Goal: Task Accomplishment & Management: Use online tool/utility

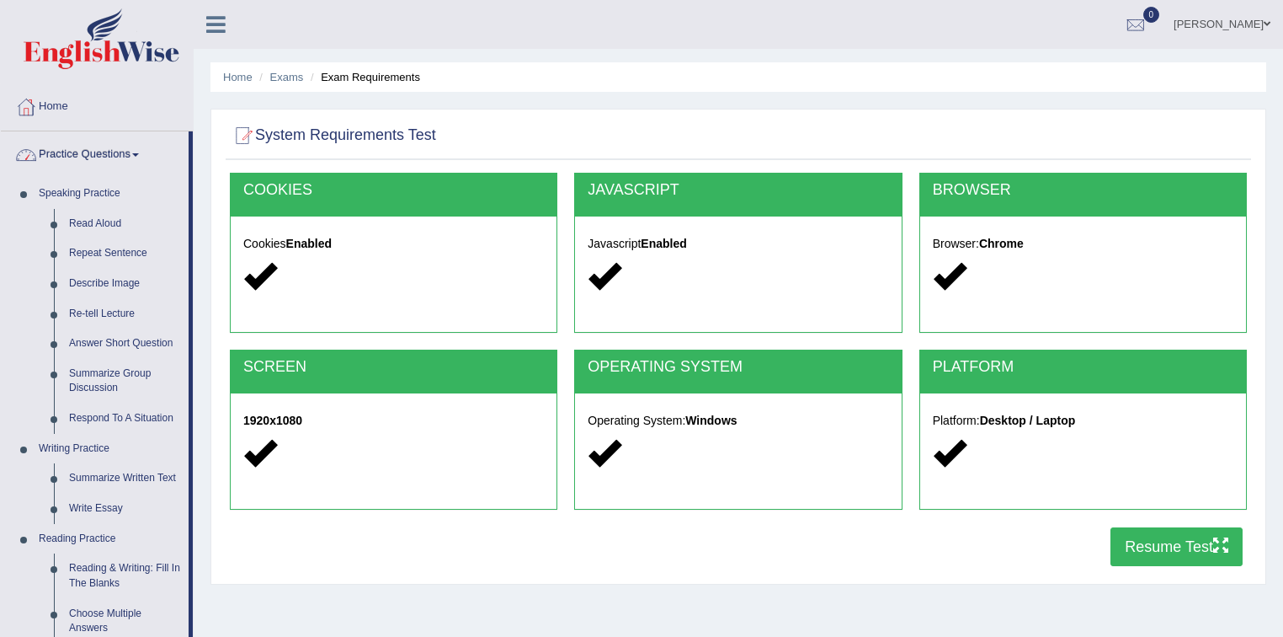
click at [141, 157] on link "Practice Questions" at bounding box center [95, 152] width 188 height 42
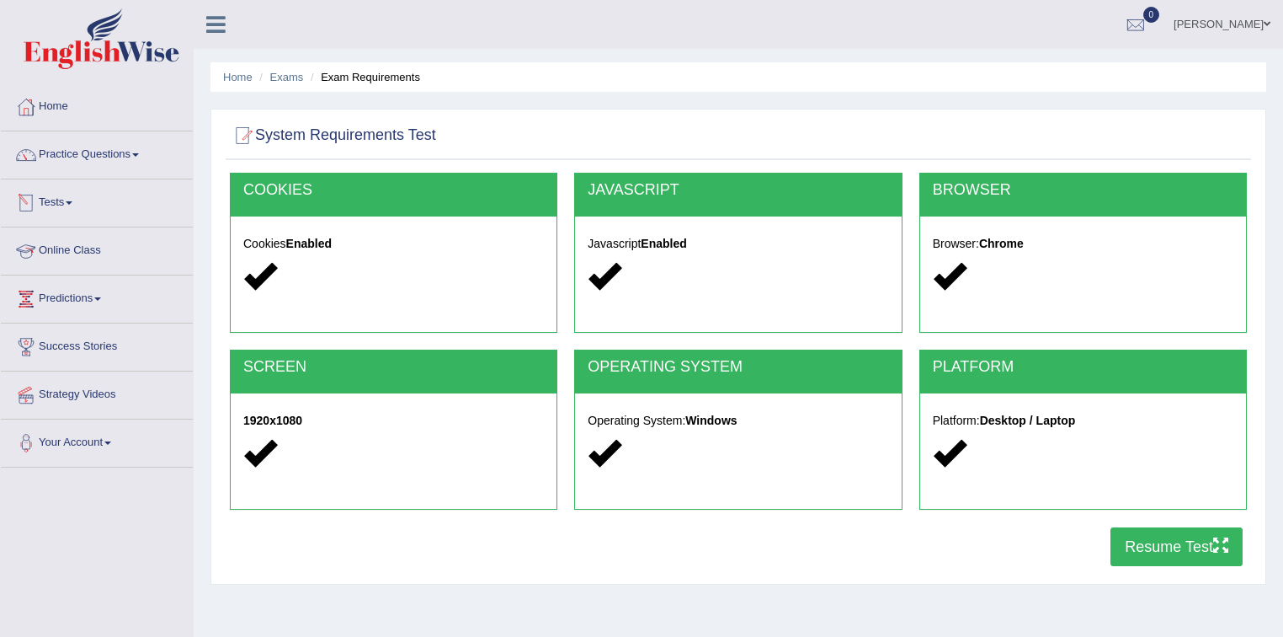
click at [71, 205] on link "Tests" at bounding box center [97, 200] width 192 height 42
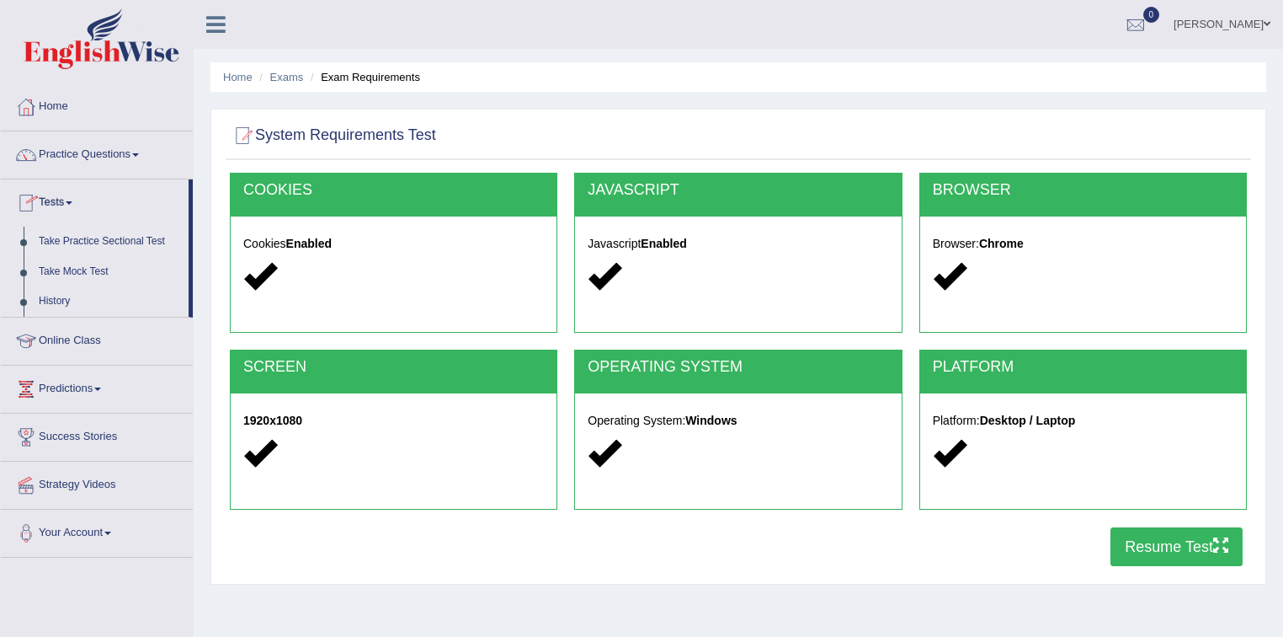
click at [87, 237] on link "Take Practice Sectional Test" at bounding box center [109, 242] width 157 height 30
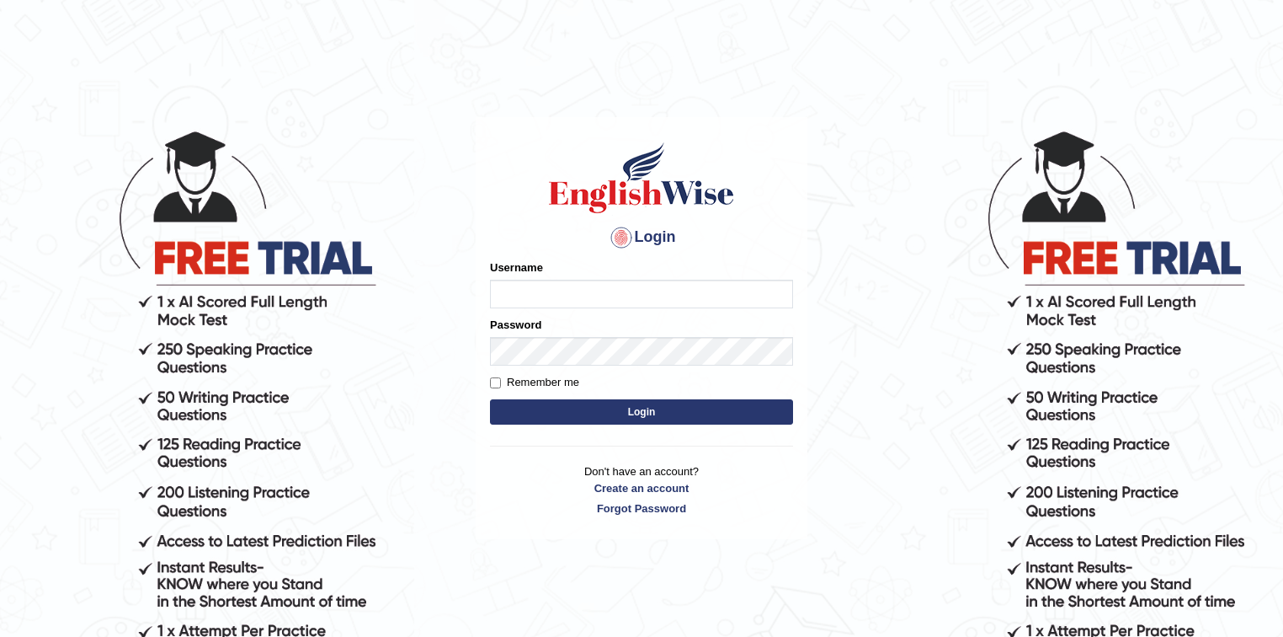
type input "Eunice7589"
click at [640, 419] on button "Login" at bounding box center [641, 411] width 303 height 25
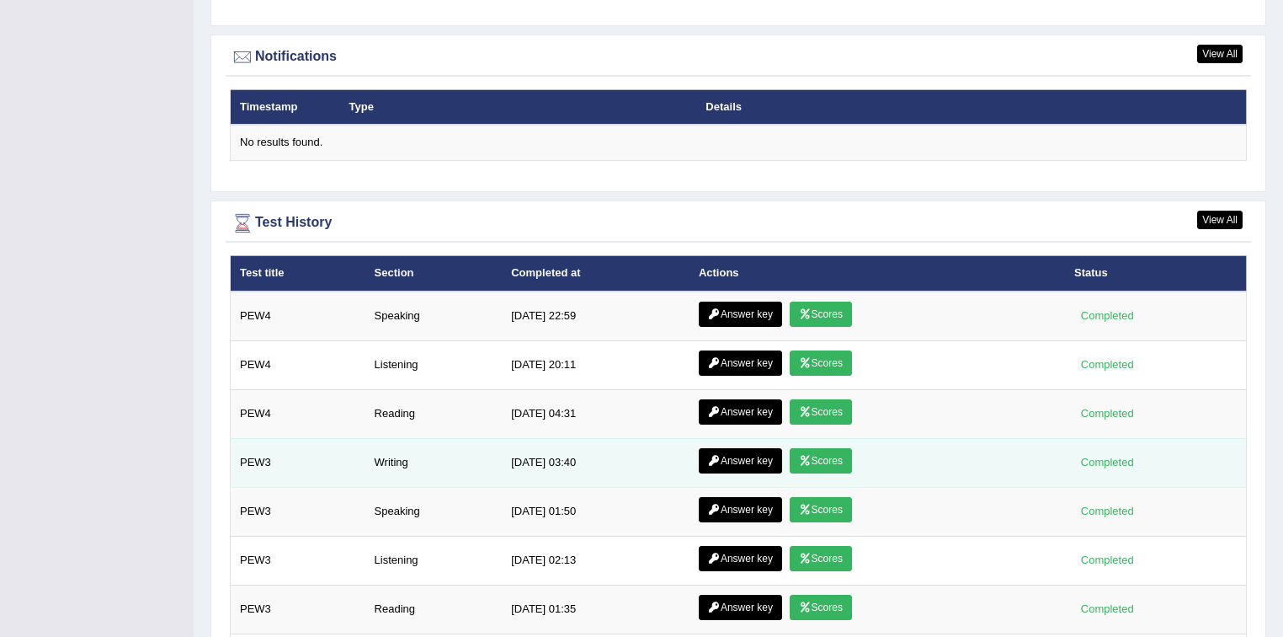
scroll to position [2050, 0]
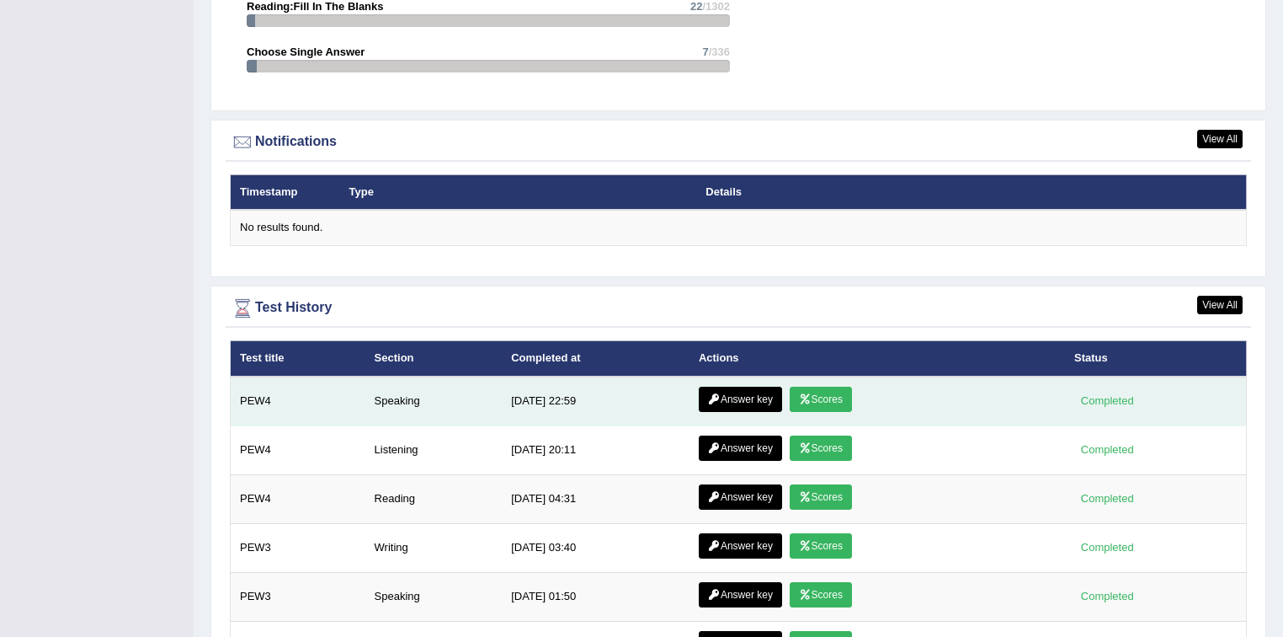
click at [803, 396] on icon at bounding box center [805, 399] width 13 height 10
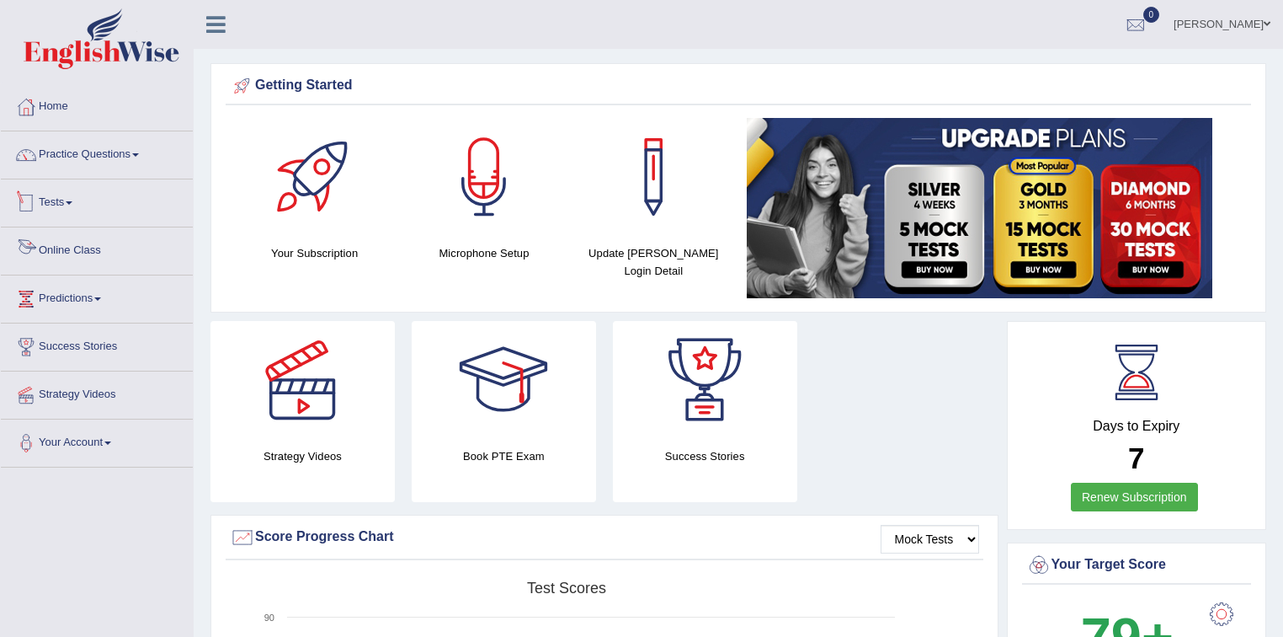
click at [70, 209] on link "Tests" at bounding box center [97, 200] width 192 height 42
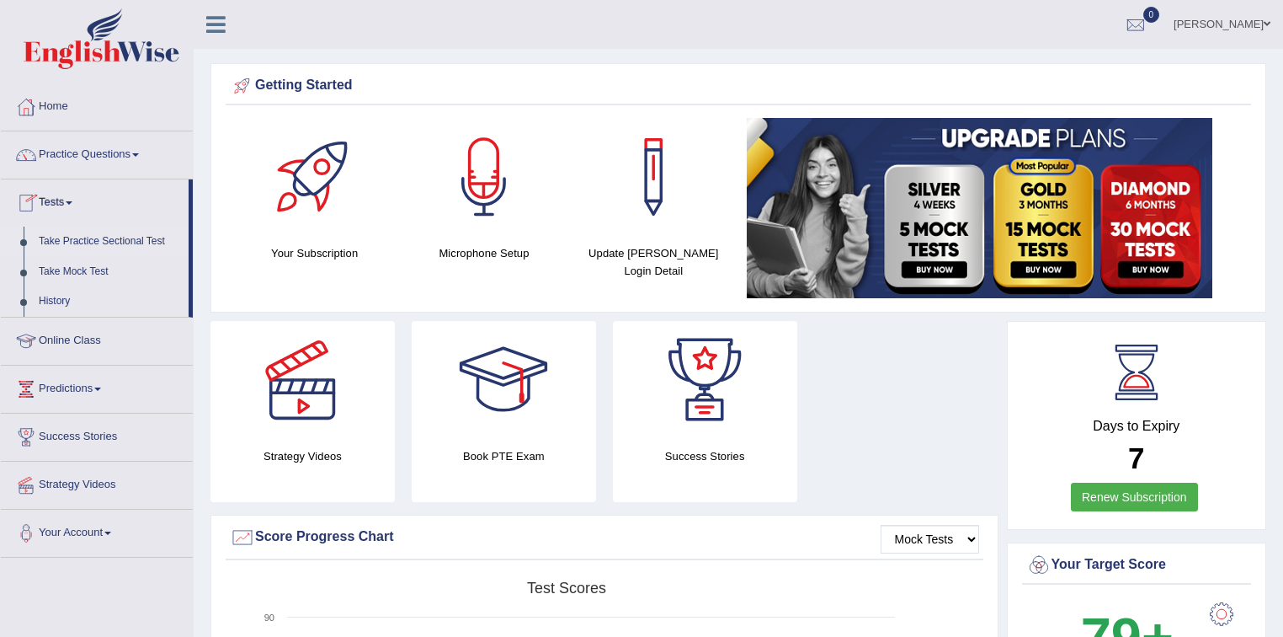
click at [81, 239] on link "Take Practice Sectional Test" at bounding box center [109, 242] width 157 height 30
